Goal: Complete application form

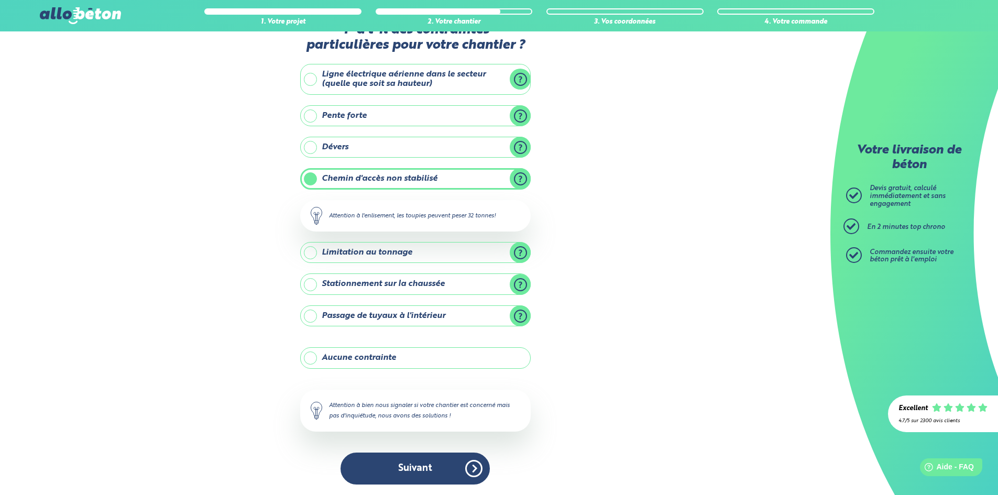
click at [431, 474] on button "Suivant" at bounding box center [415, 469] width 149 height 32
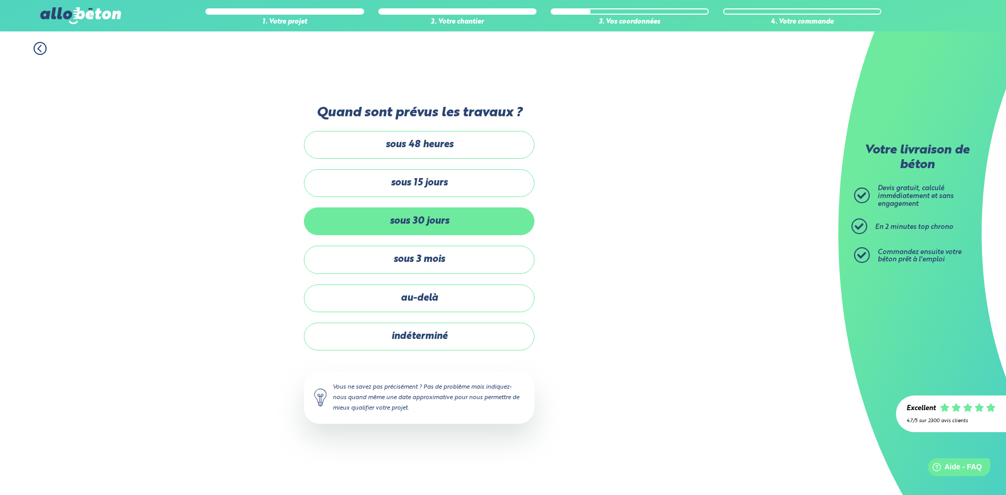
click at [486, 221] on label "sous 30 jours" at bounding box center [419, 222] width 231 height 28
click at [0, 0] on input "sous 30 jours" at bounding box center [0, 0] width 0 height 0
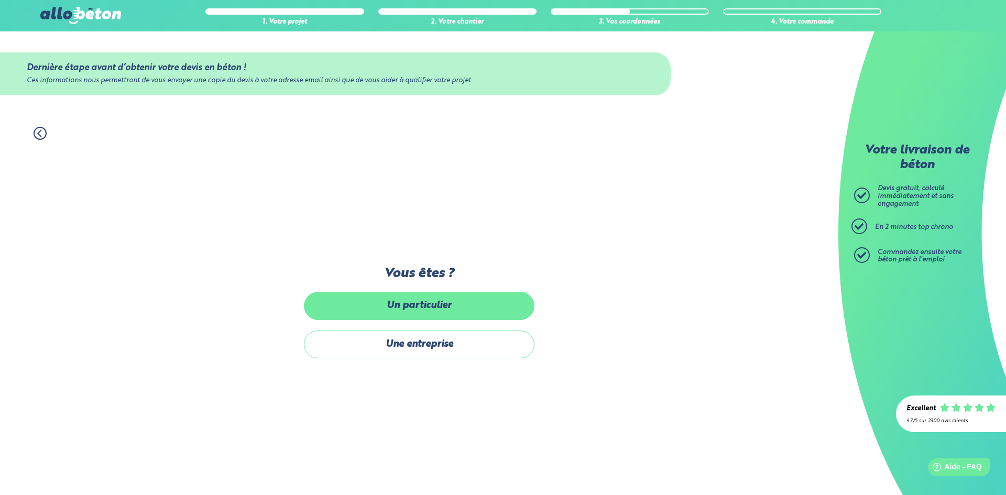
click at [467, 307] on label "Un particulier" at bounding box center [419, 306] width 231 height 28
click at [0, 0] on input "Un particulier" at bounding box center [0, 0] width 0 height 0
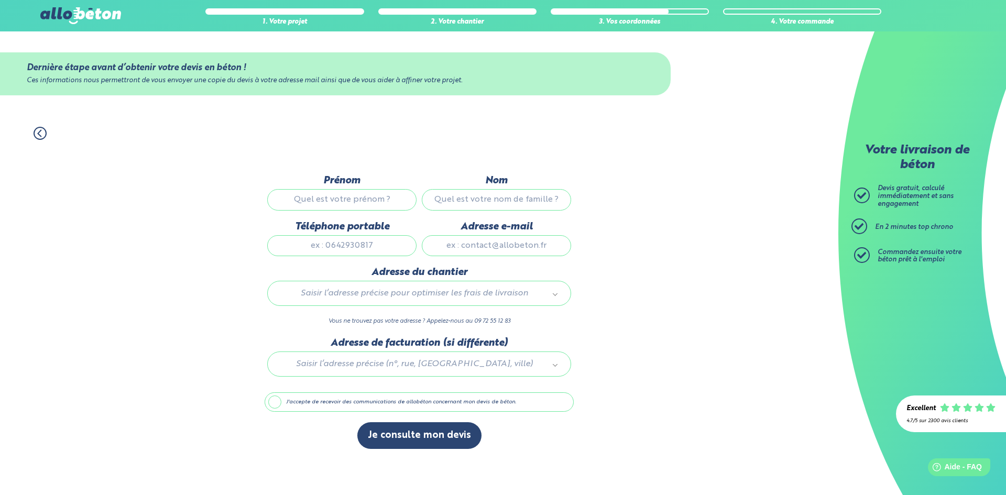
click at [360, 194] on input "Prénom" at bounding box center [341, 199] width 149 height 21
type input "Dorig"
type input "NATIVITE"
type input "0629593628"
type input "[EMAIL_ADDRESS][DOMAIN_NAME]"
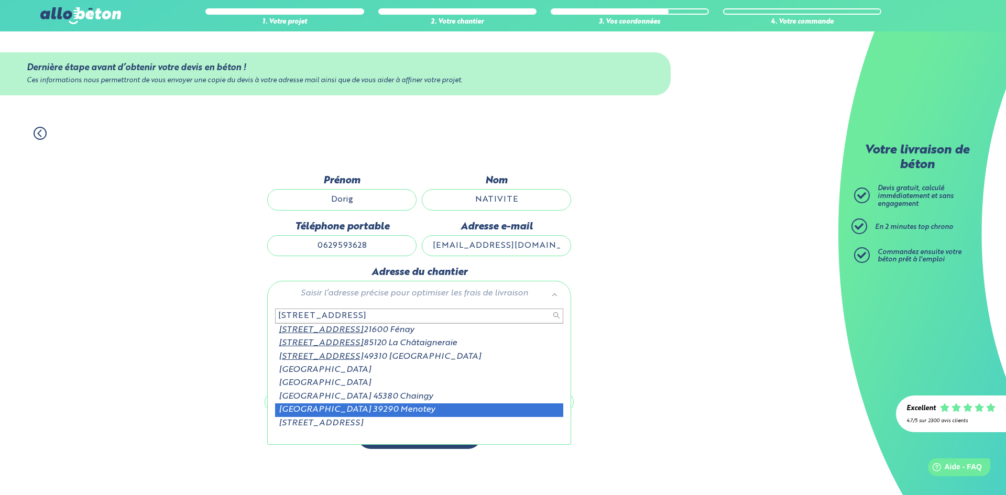
scroll to position [2, 0]
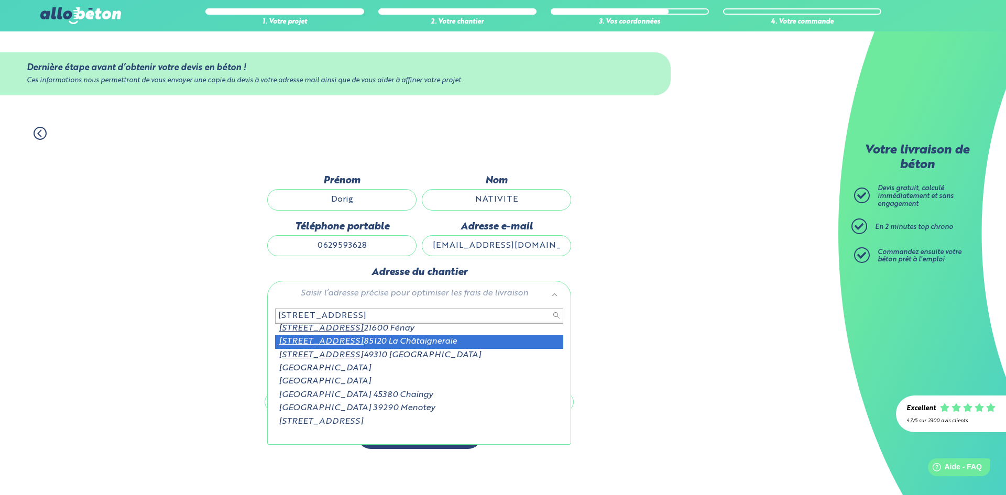
type input "[STREET_ADDRESS]"
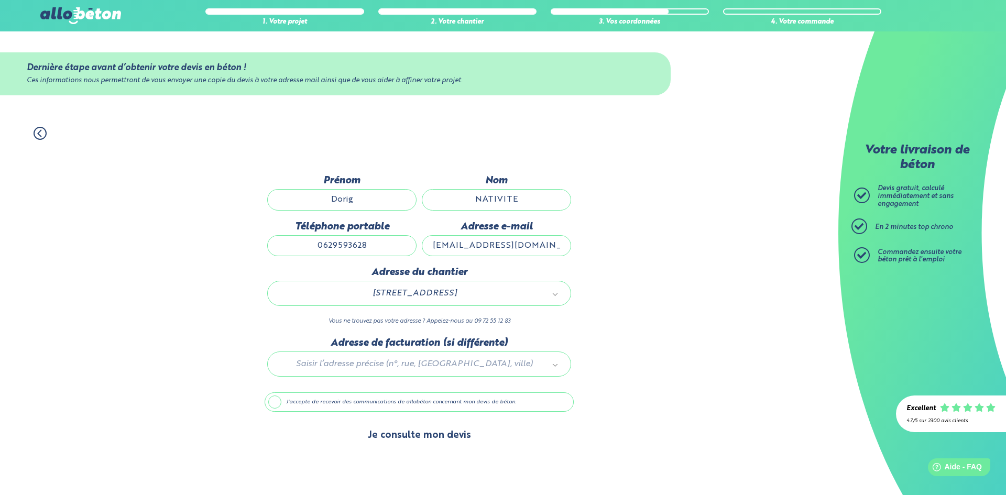
click at [399, 434] on button "Je consulte mon devis" at bounding box center [419, 435] width 124 height 27
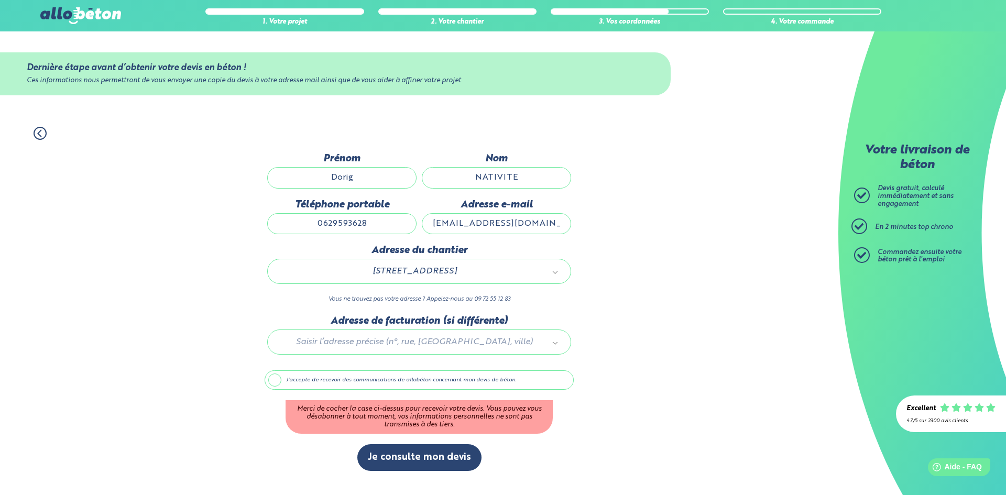
click at [343, 380] on label "J'accepte de recevoir des communications de allobéton concernant mon devis de b…" at bounding box center [419, 381] width 309 height 20
click at [0, 0] on input "J'accepte de recevoir des communications de allobéton concernant mon devis de b…" at bounding box center [0, 0] width 0 height 0
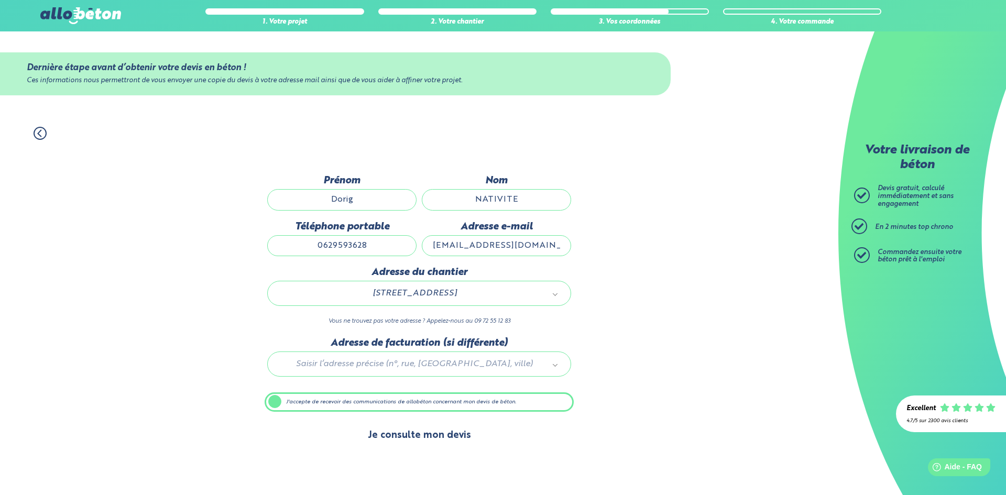
click at [420, 439] on button "Je consulte mon devis" at bounding box center [419, 435] width 124 height 27
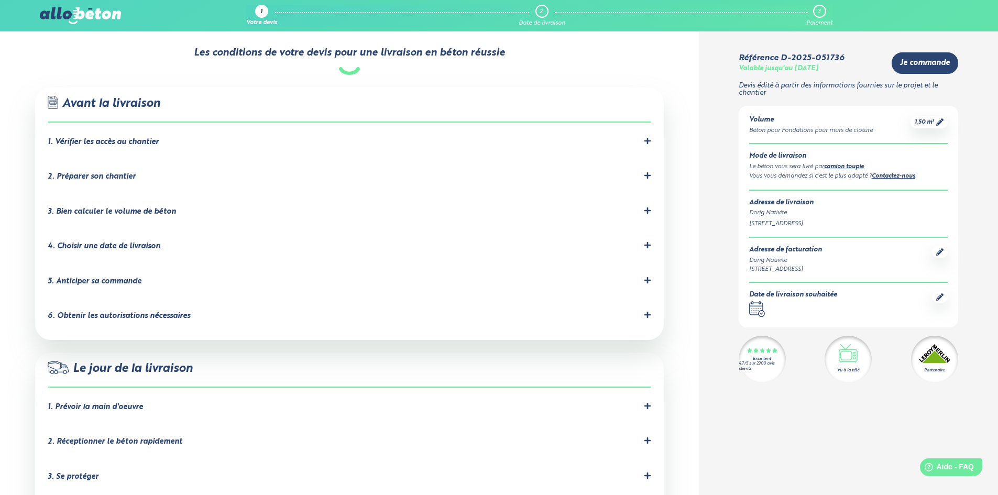
scroll to position [629, 0]
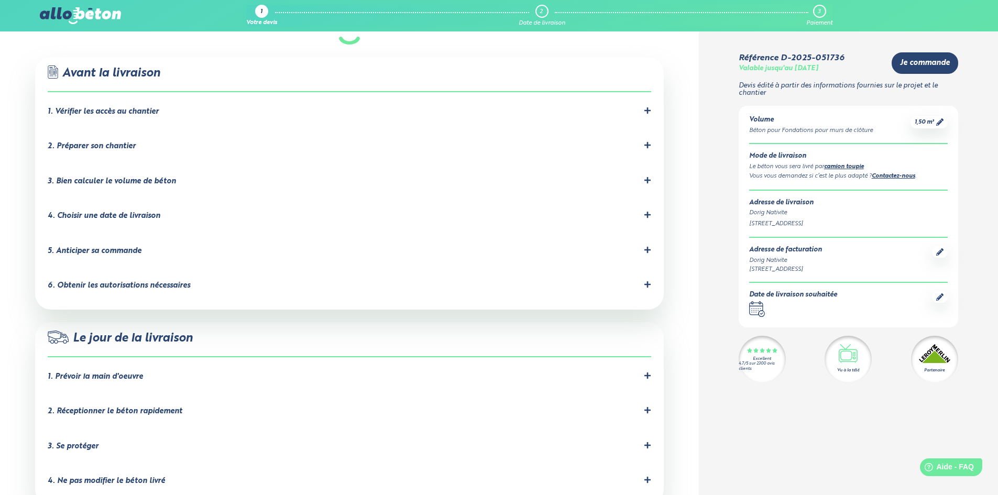
click at [648, 107] on icon at bounding box center [648, 110] width 6 height 6
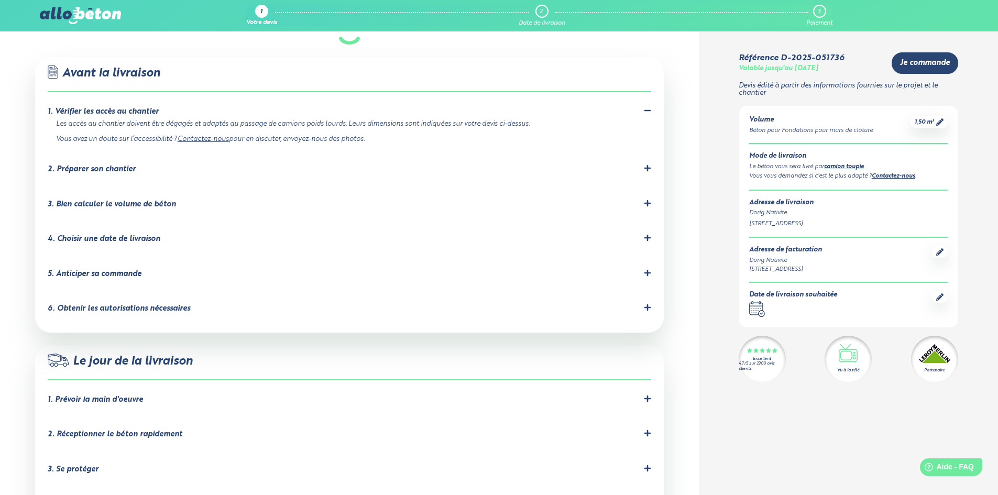
click at [649, 165] on icon at bounding box center [647, 168] width 7 height 7
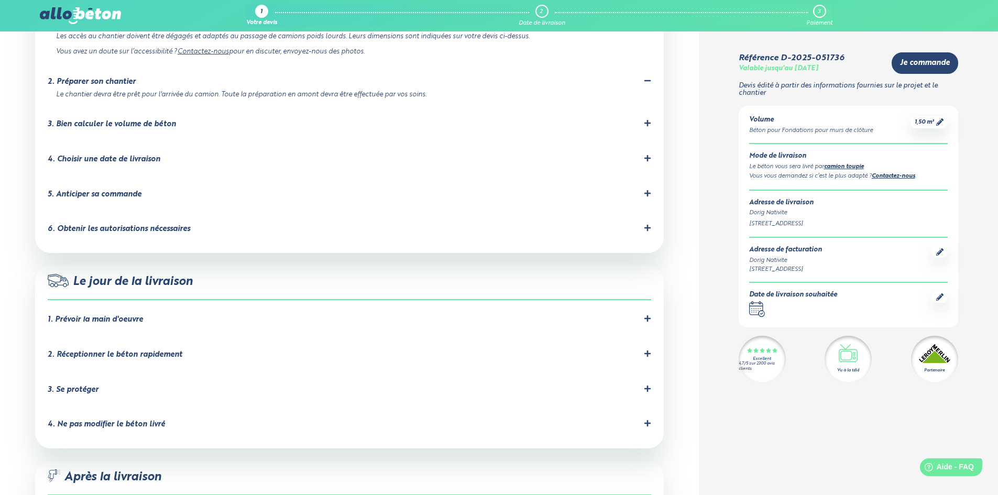
scroll to position [734, 0]
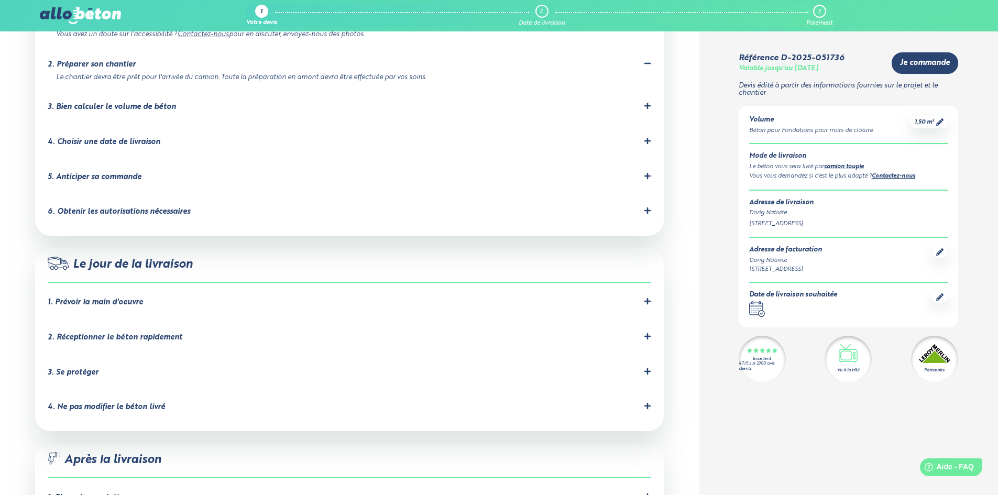
click at [649, 172] on icon at bounding box center [647, 175] width 7 height 7
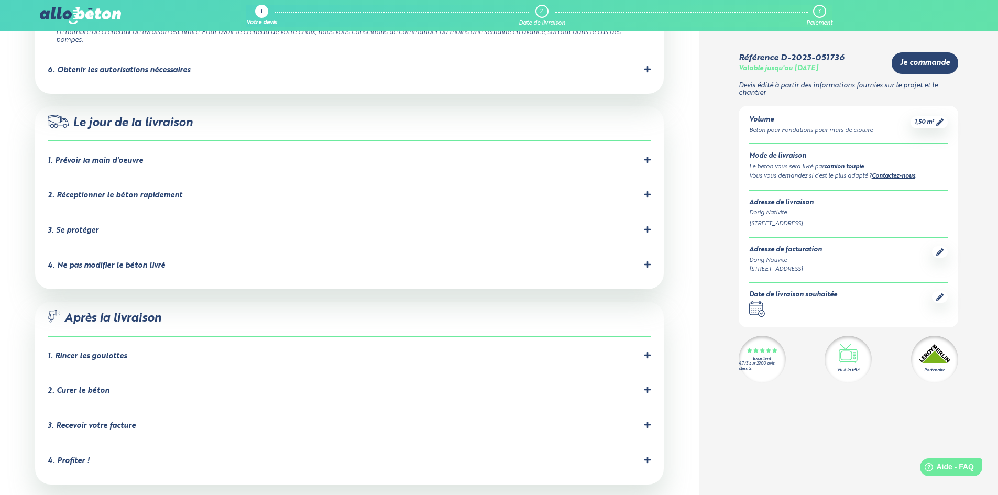
scroll to position [943, 0]
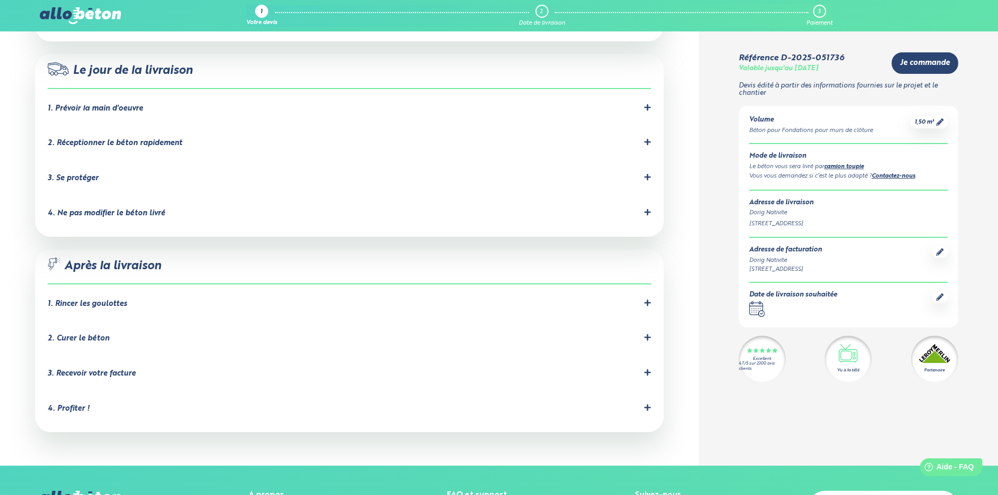
click at [643, 104] on div "1. Prévoir la main d'oeuvre" at bounding box center [350, 109] width 604 height 10
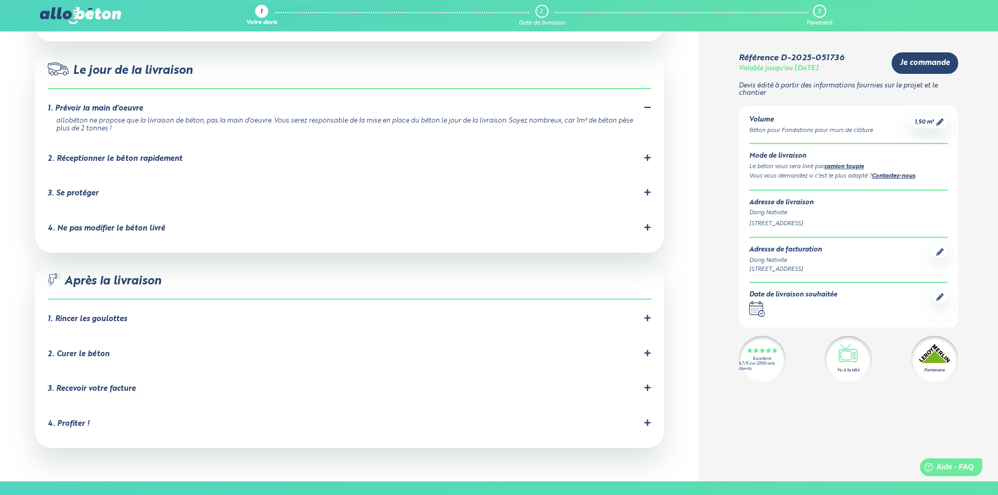
click at [648, 155] on icon at bounding box center [648, 158] width 6 height 6
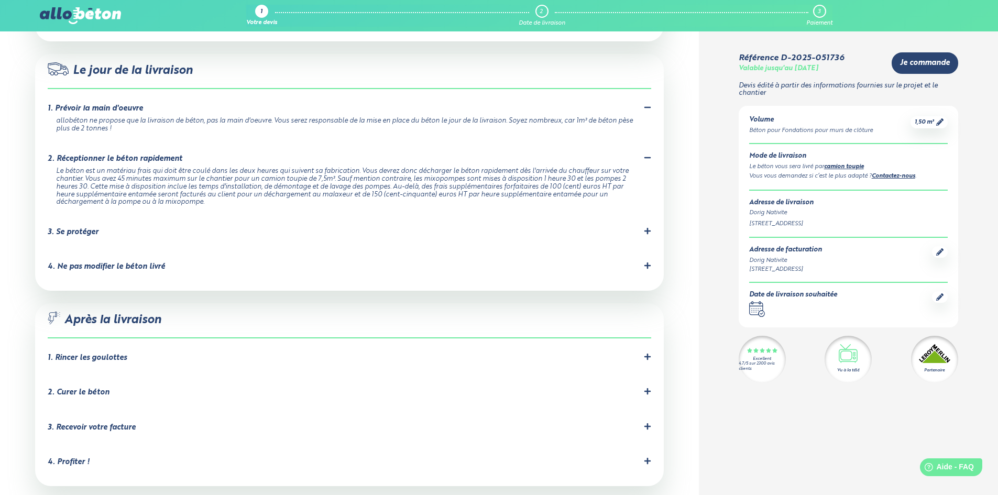
click at [639, 227] on div "3. Se protéger" at bounding box center [350, 232] width 604 height 10
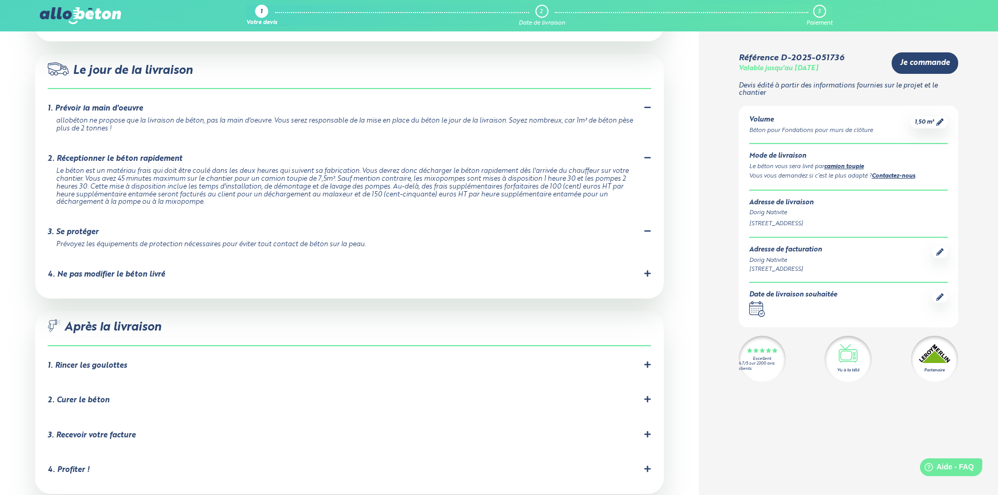
click at [647, 259] on li "4. Ne pas modifier le béton livré Le béton a été formulé précisément en central…" at bounding box center [350, 276] width 604 height 35
click at [648, 270] on icon at bounding box center [648, 273] width 6 height 6
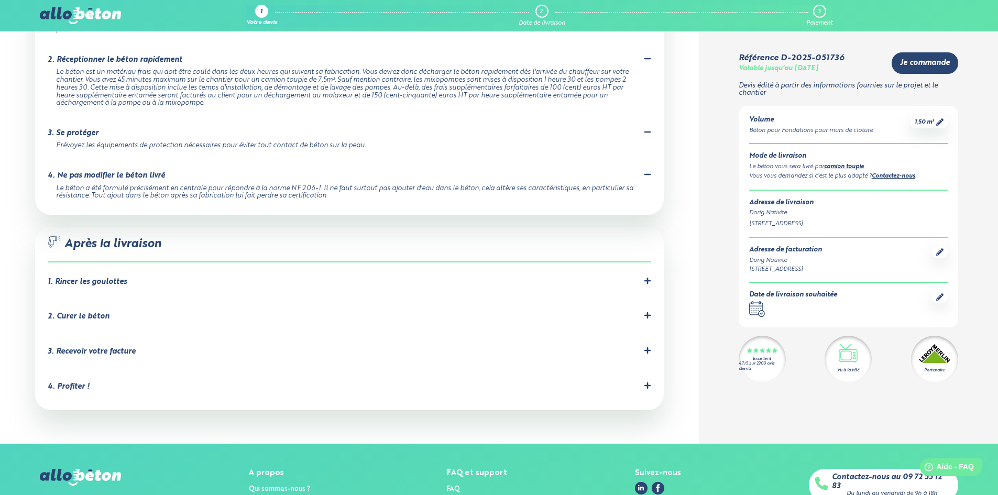
scroll to position [1048, 0]
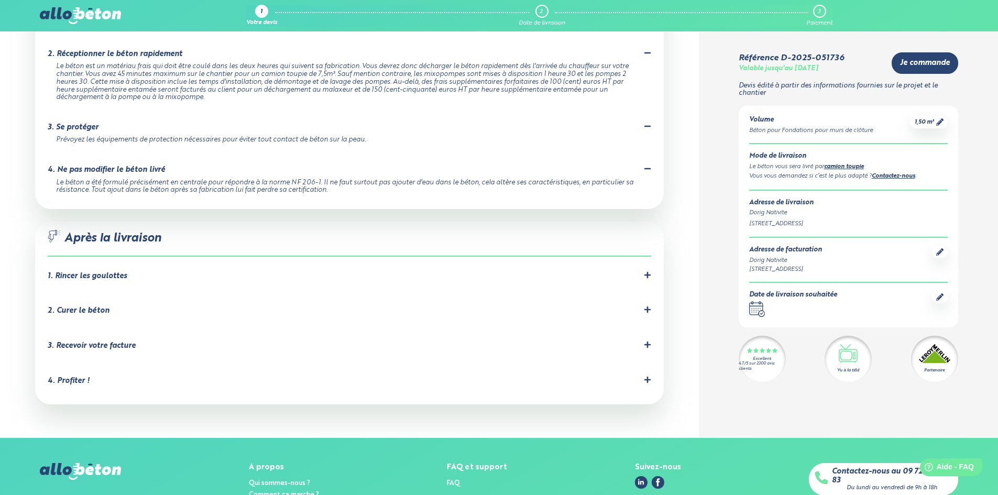
click at [646, 272] on icon at bounding box center [648, 275] width 6 height 6
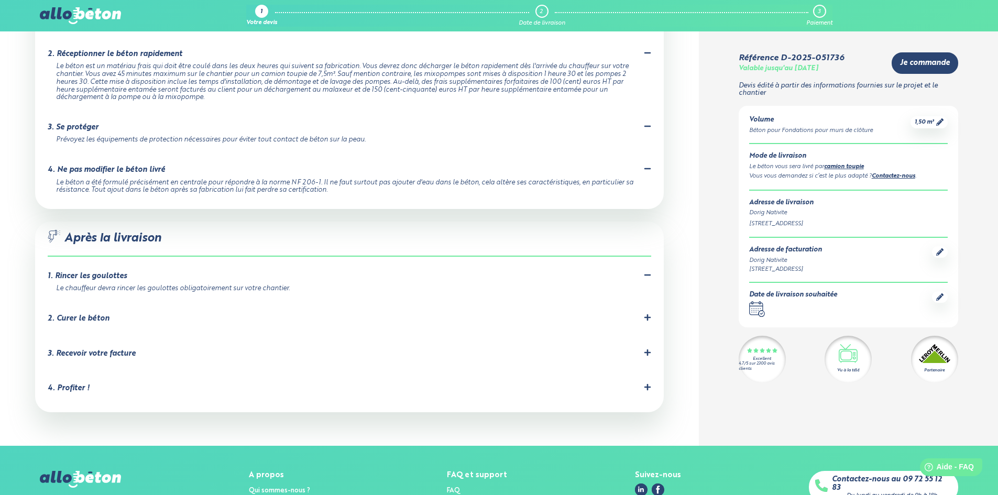
click at [645, 303] on li "2. Curer le béton C'est important pour éviter les fissures dues à un séchage tr…" at bounding box center [350, 320] width 604 height 35
click at [647, 314] on icon at bounding box center [648, 317] width 6 height 6
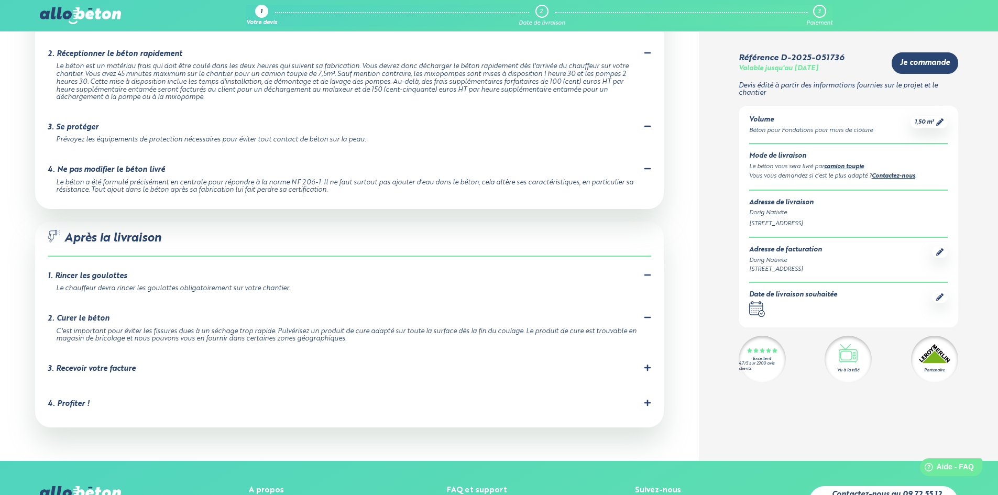
click at [651, 399] on icon at bounding box center [647, 402] width 7 height 7
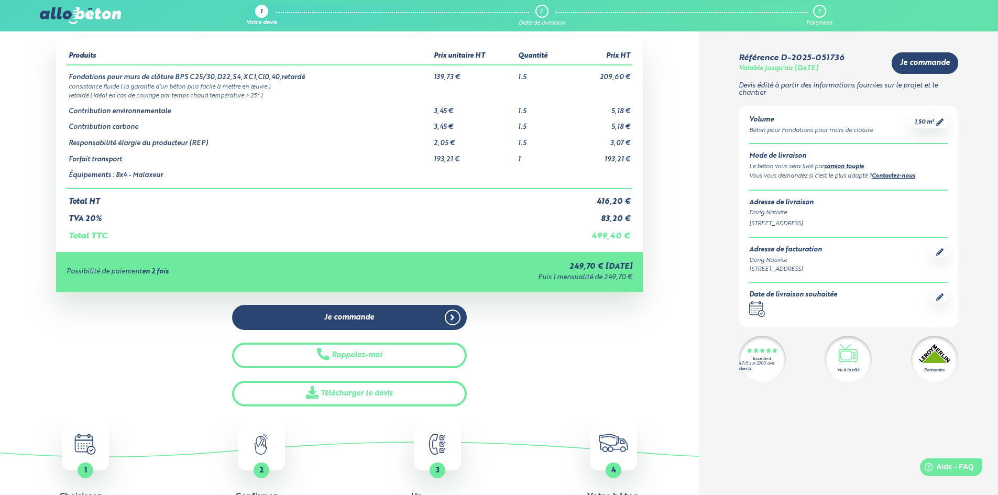
scroll to position [0, 0]
